Goal: Information Seeking & Learning: Learn about a topic

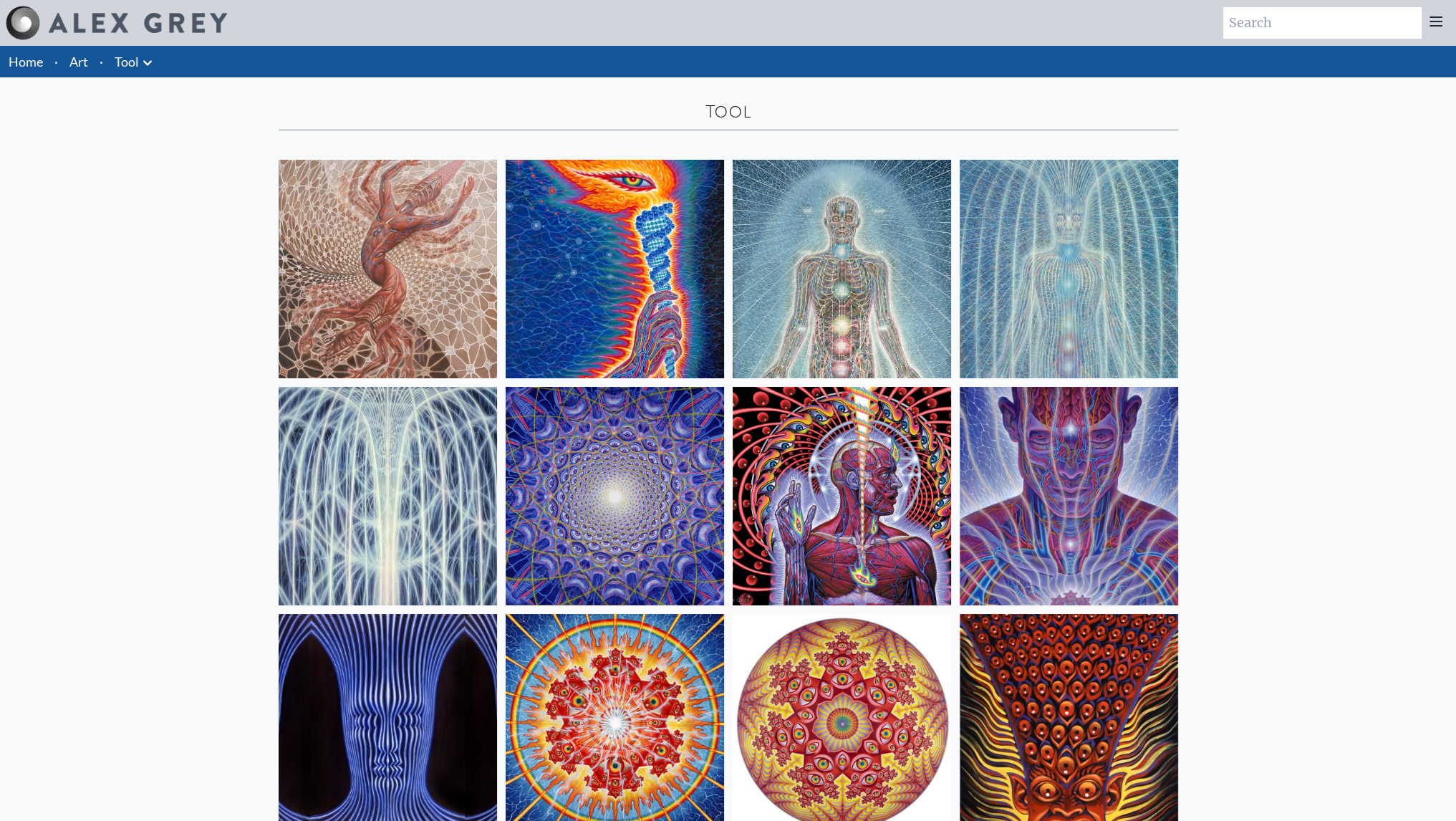
click at [330, 273] on img at bounding box center [388, 268] width 219 height 219
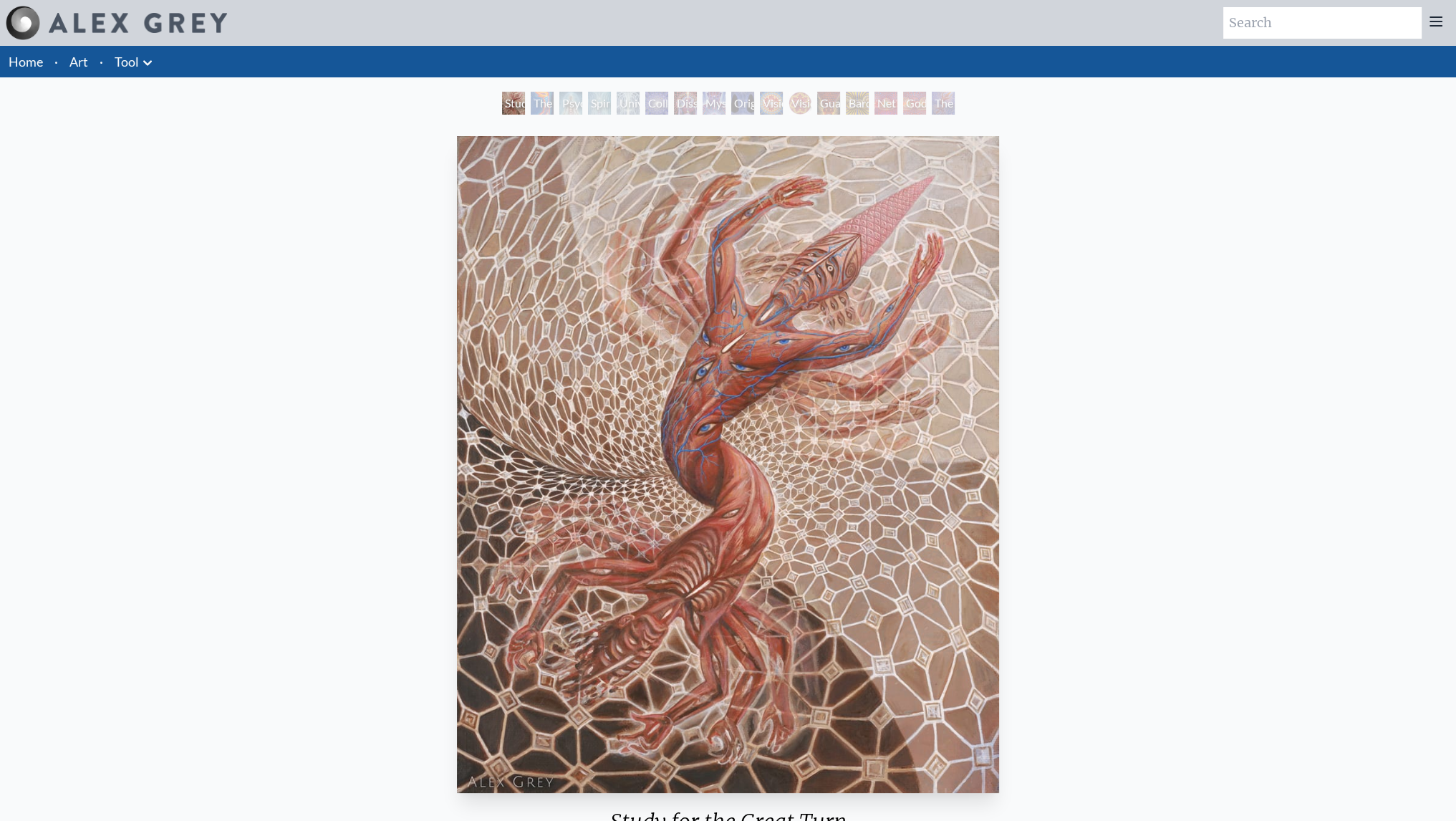
click at [531, 95] on div "The Torch" at bounding box center [542, 103] width 22 height 23
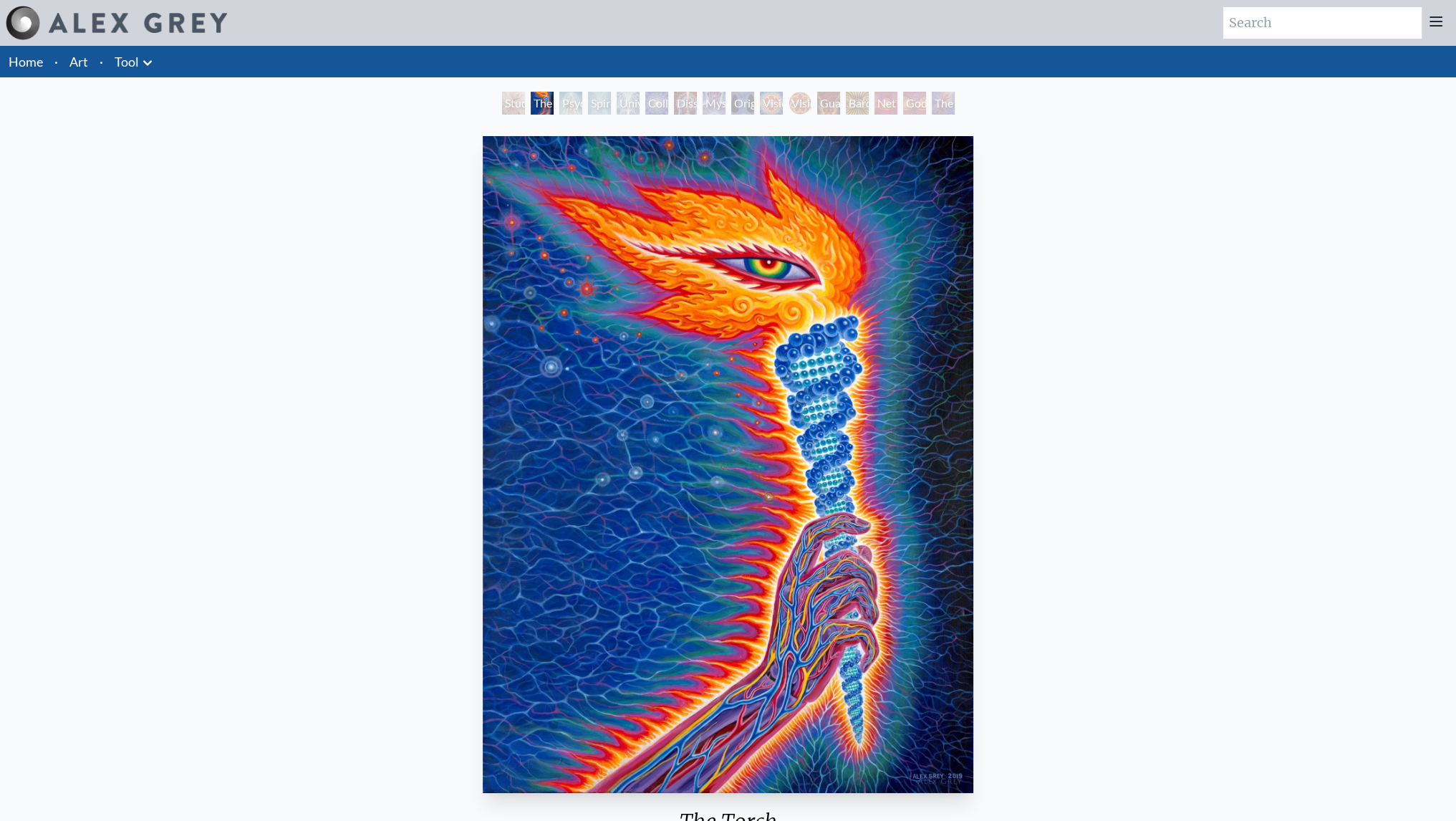
click at [582, 100] on div "Psychic Energy System" at bounding box center [571, 103] width 22 height 23
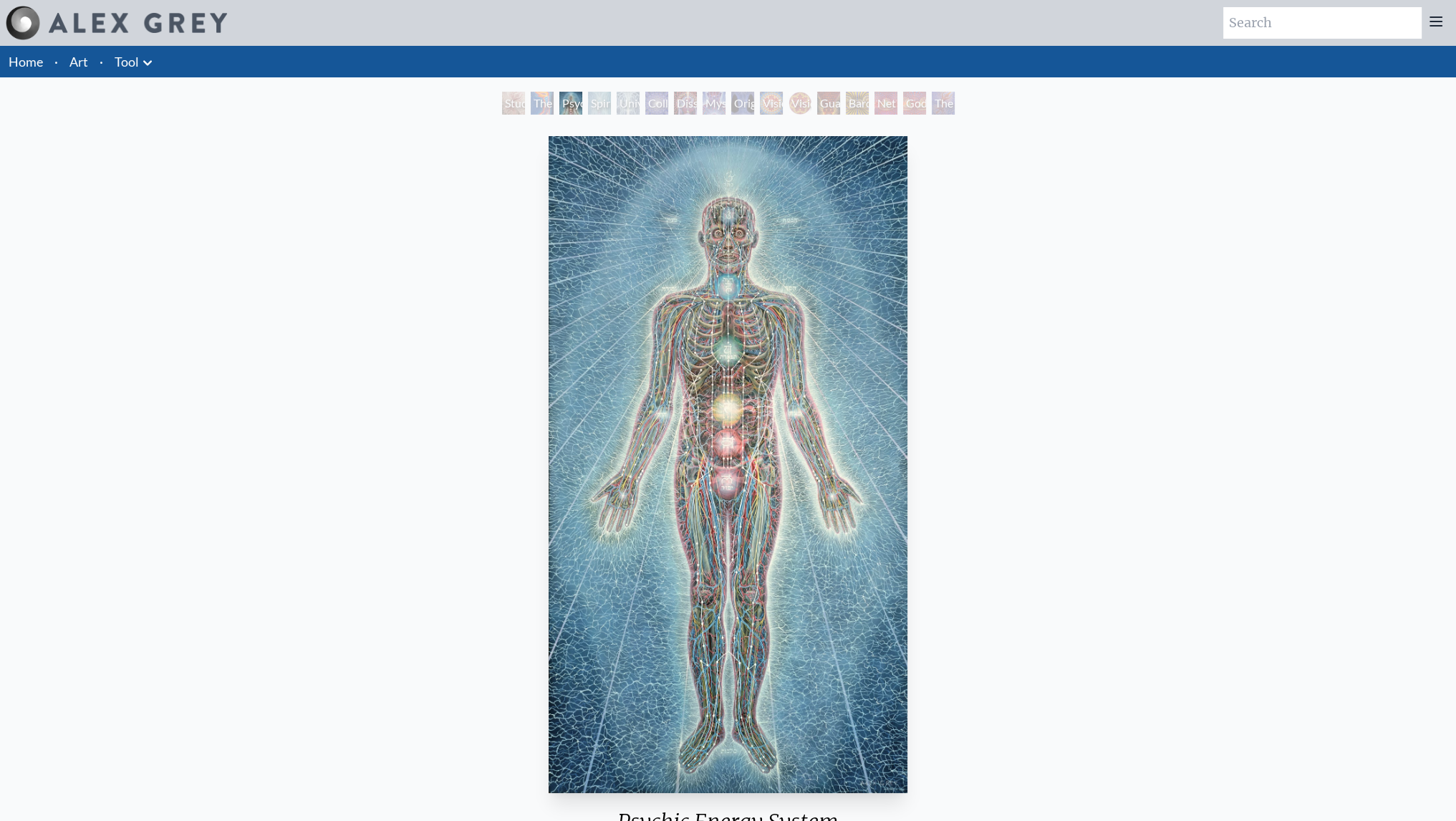
click at [640, 101] on div "Universal Mind Lattice" at bounding box center [627, 103] width 22 height 23
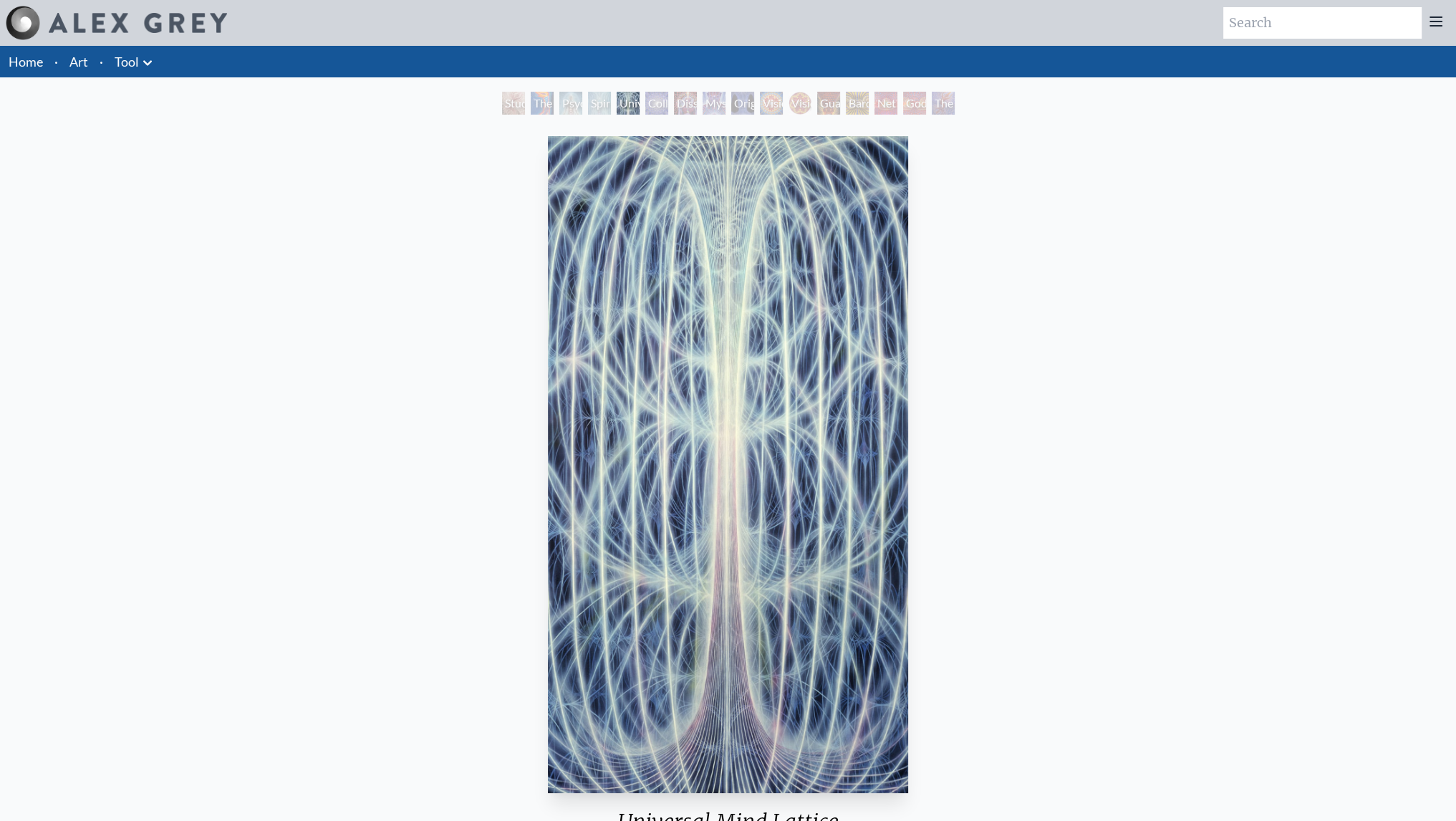
click at [640, 104] on div "Universal Mind Lattice" at bounding box center [627, 103] width 22 height 23
click at [697, 104] on div "Dissectional Art for Tool's Lateralus CD" at bounding box center [685, 103] width 22 height 23
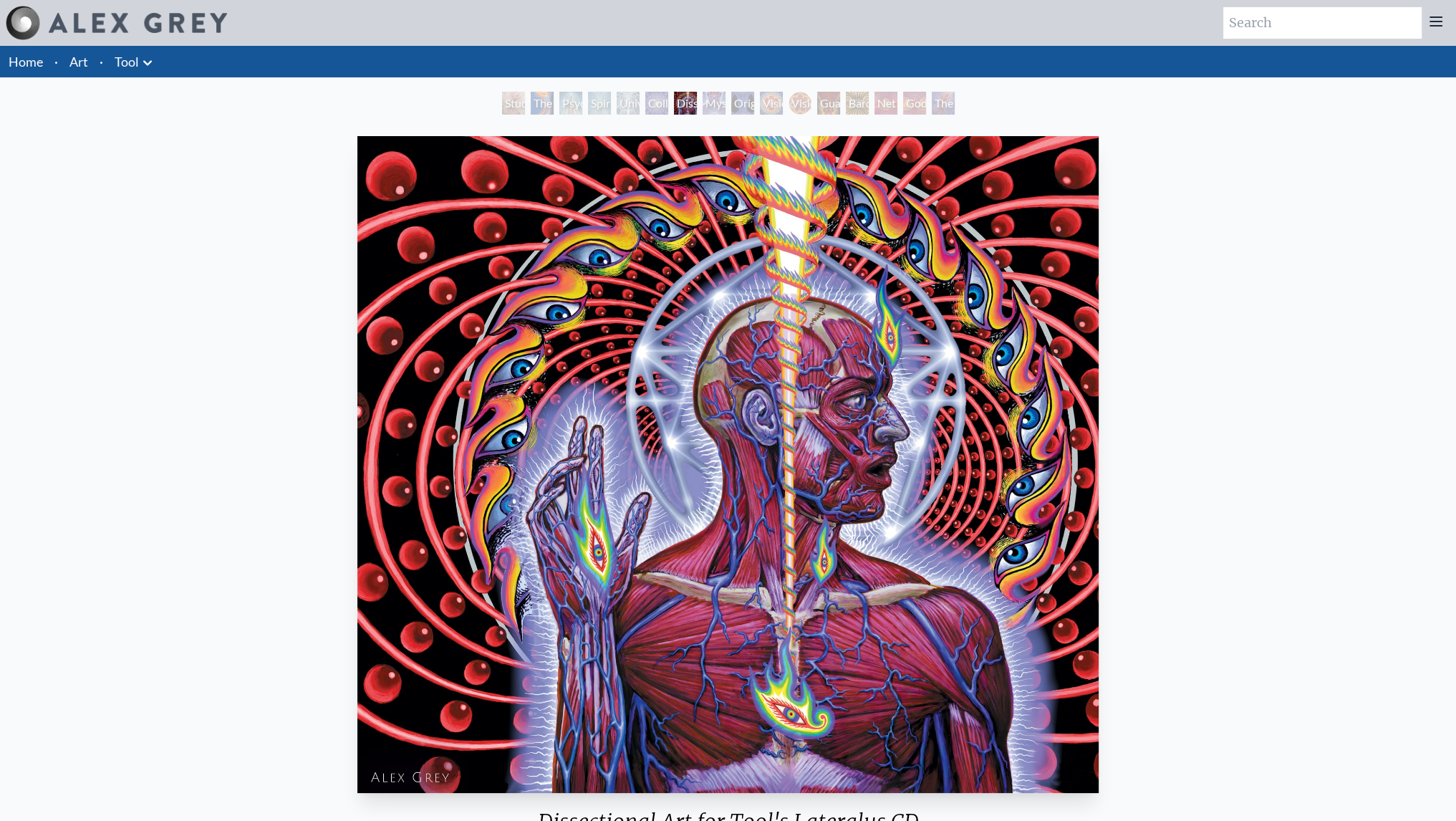
click at [697, 104] on div "Dissectional Art for Tool's Lateralus CD" at bounding box center [685, 103] width 22 height 23
click at [808, 104] on div "Vision [PERSON_NAME]" at bounding box center [799, 103] width 22 height 23
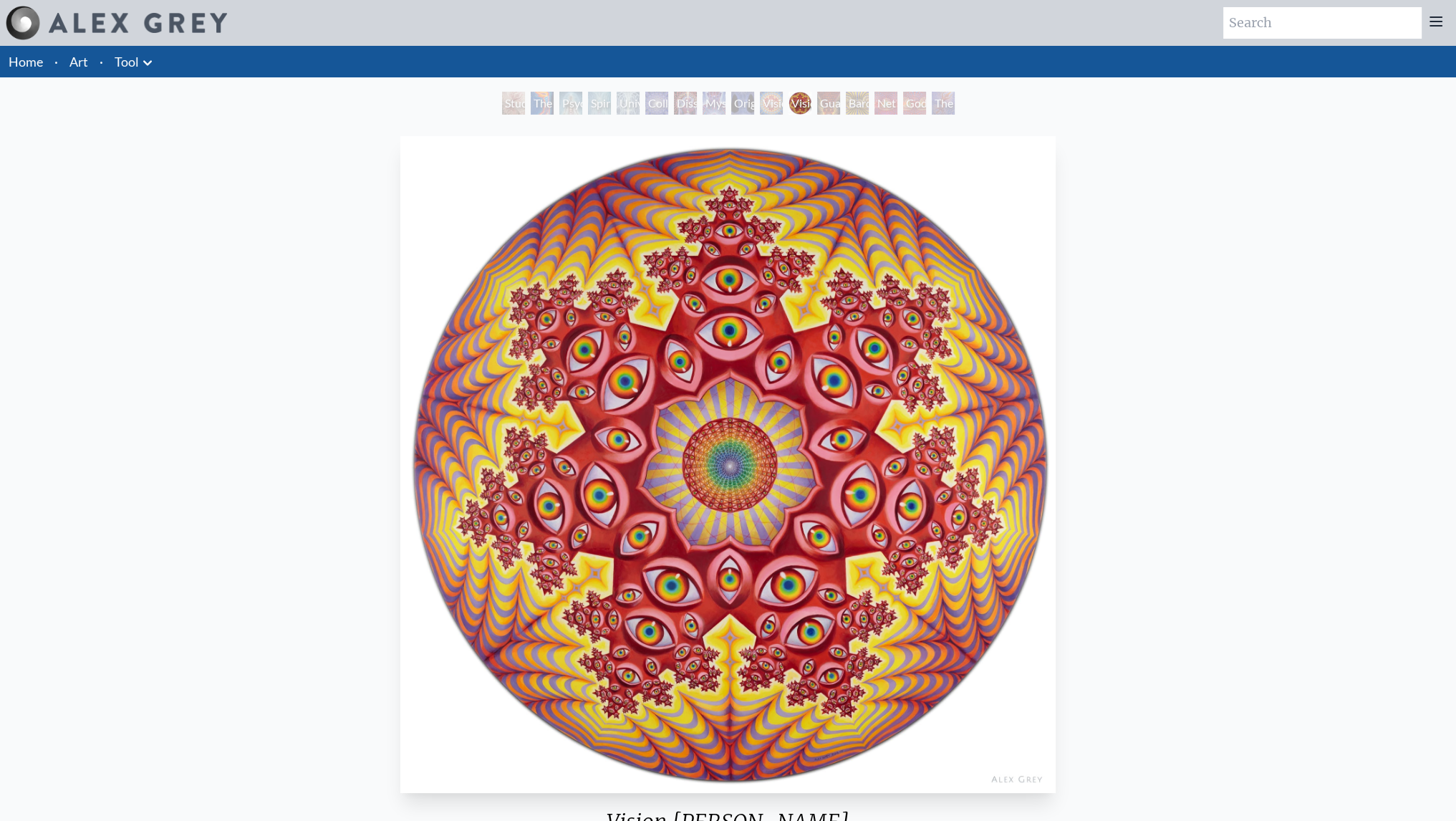
click at [868, 104] on div "Bardo Being" at bounding box center [857, 103] width 22 height 23
